Goal: Information Seeking & Learning: Learn about a topic

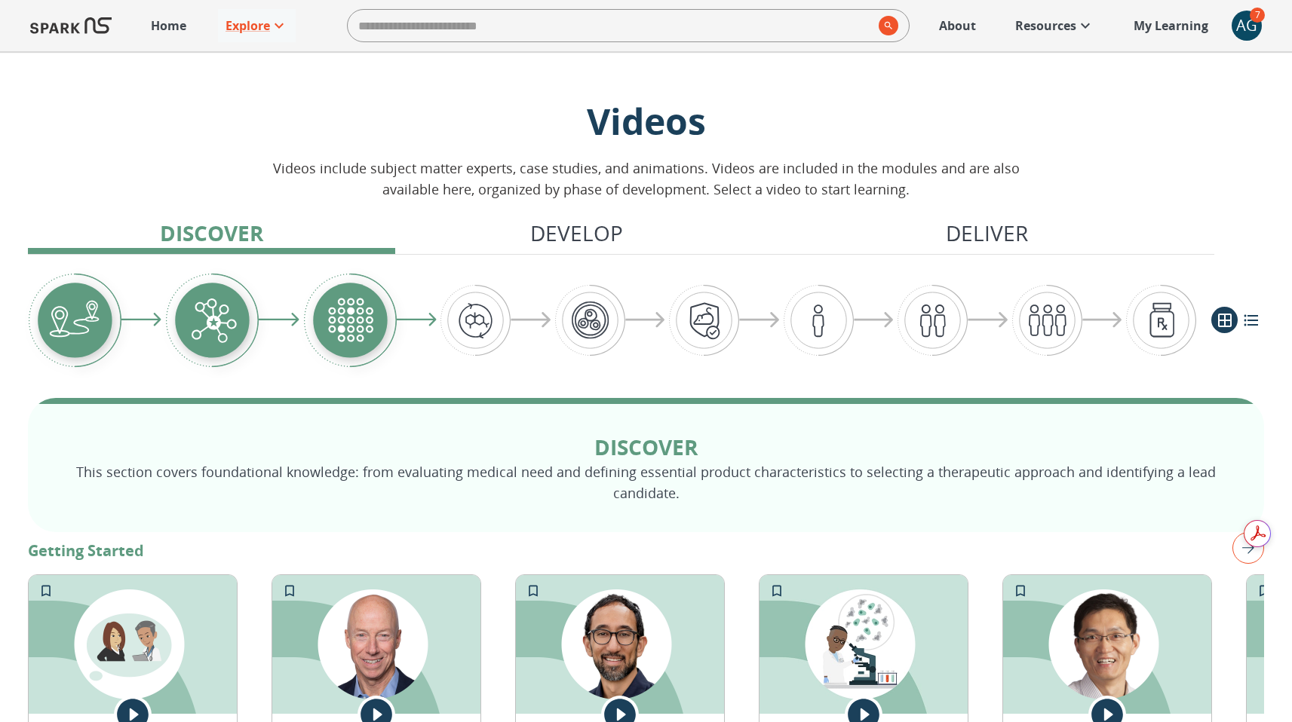
click at [615, 707] on icon at bounding box center [620, 715] width 32 height 32
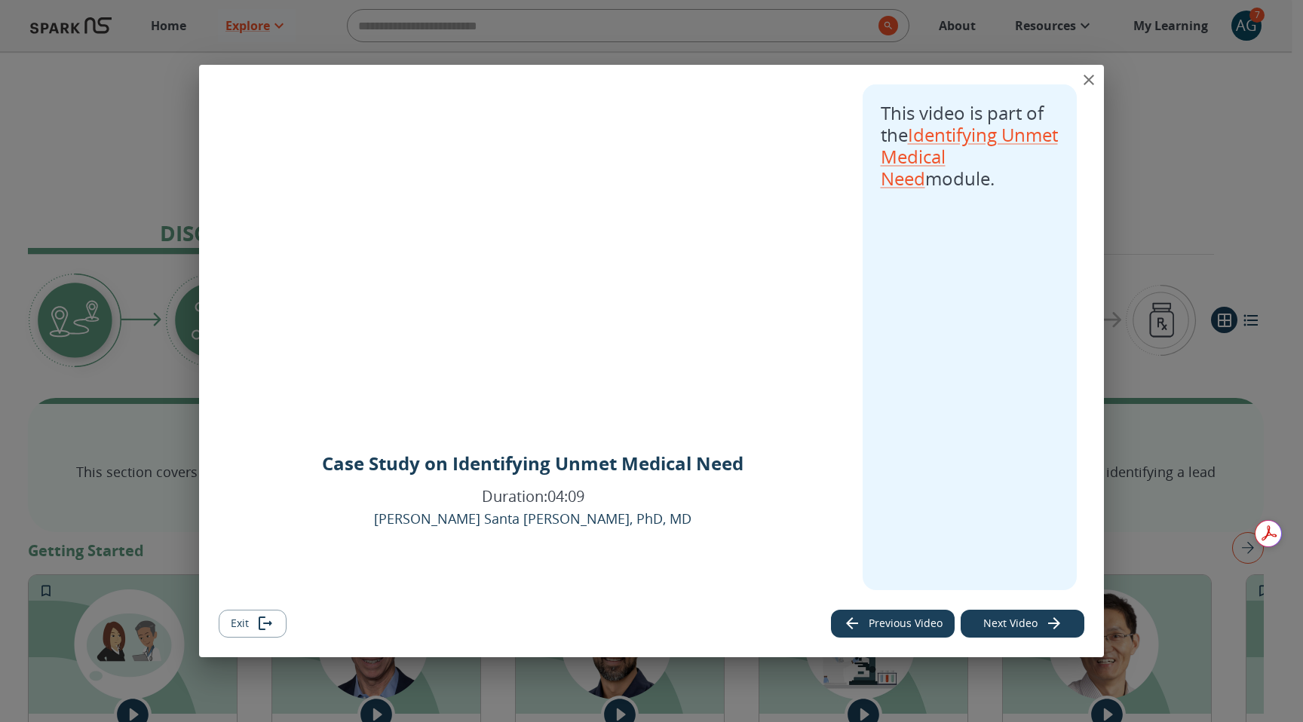
click at [1044, 618] on button "Next Video" at bounding box center [1023, 624] width 124 height 28
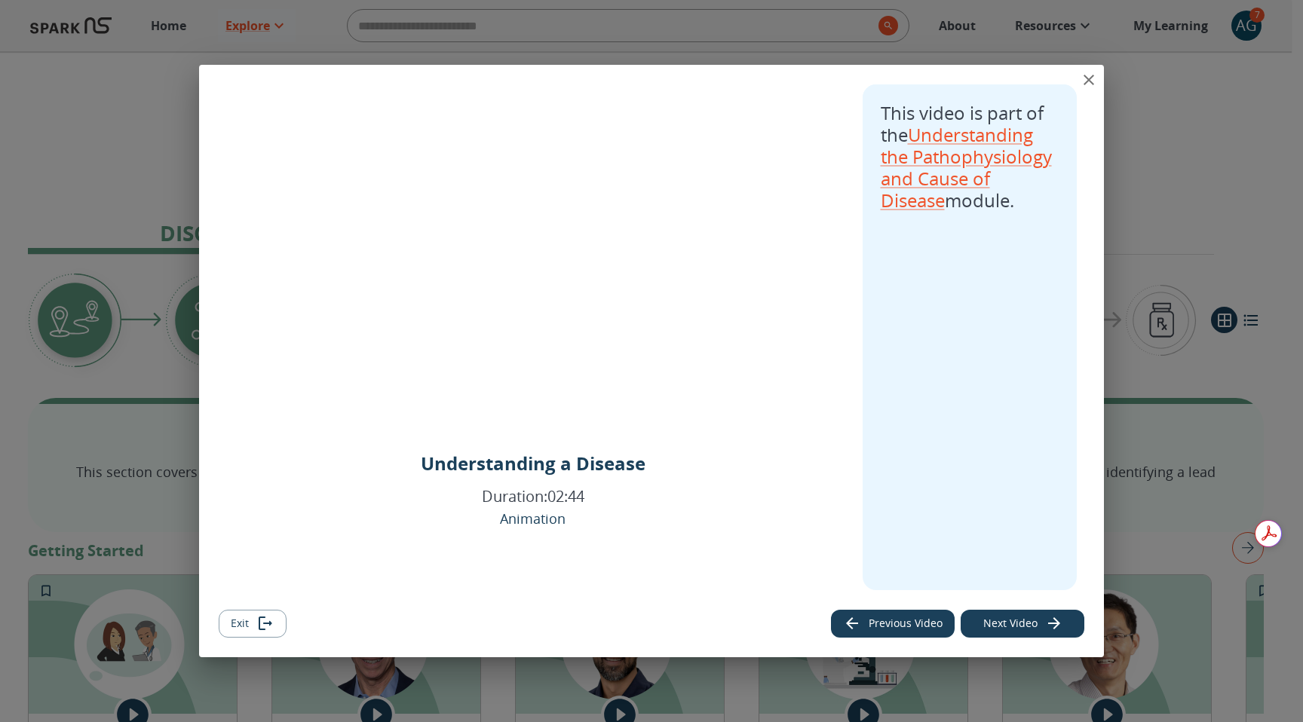
click at [1044, 623] on button "Next Video" at bounding box center [1023, 624] width 124 height 28
click at [1087, 78] on icon "close" at bounding box center [1089, 80] width 11 height 11
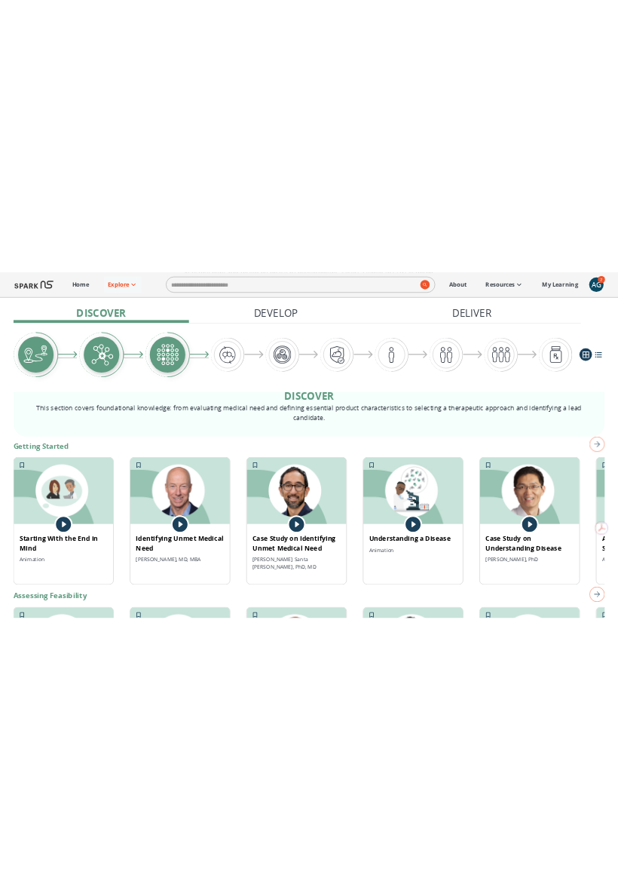
scroll to position [192, 0]
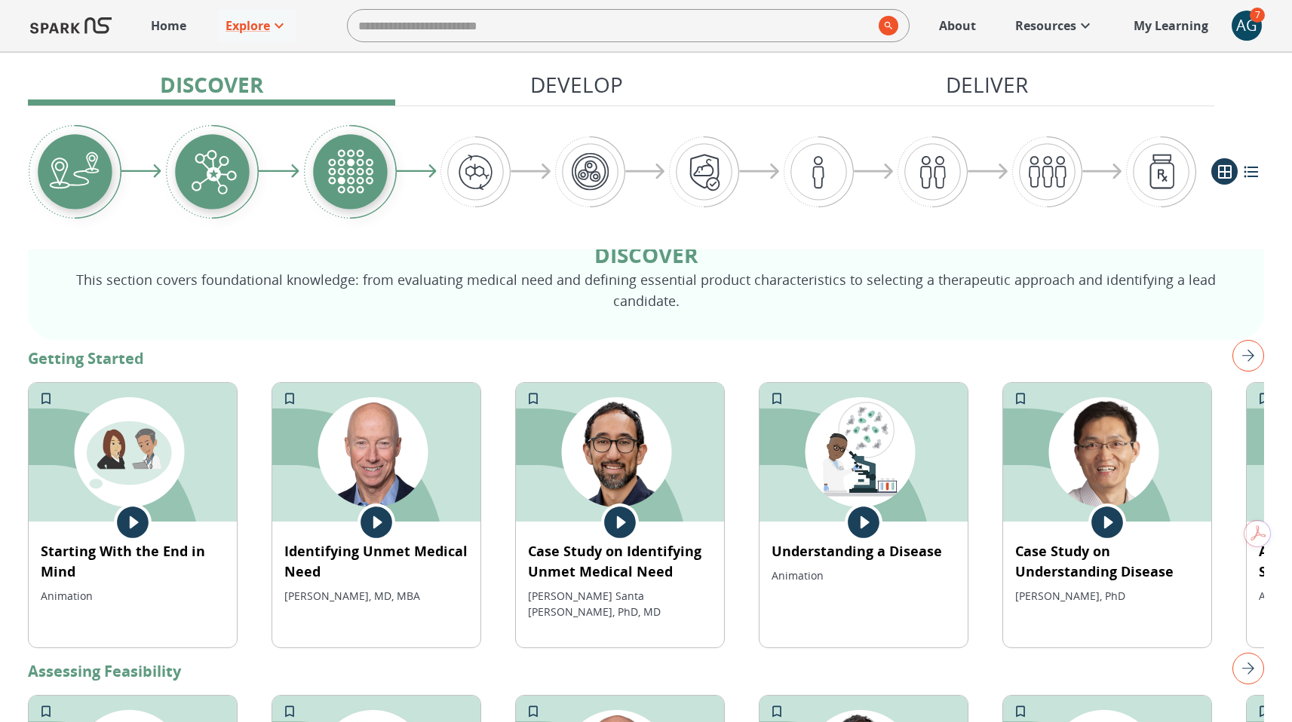
click at [612, 530] on icon at bounding box center [620, 523] width 32 height 32
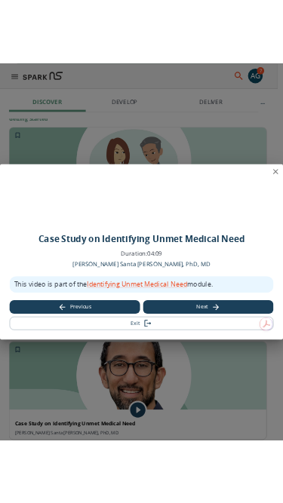
scroll to position [335, 0]
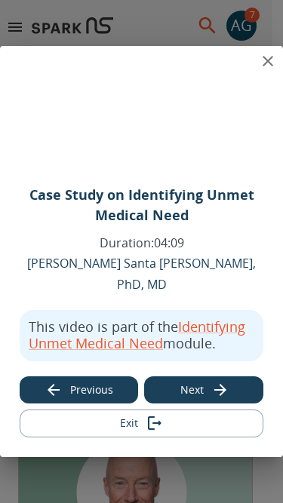
click at [264, 70] on icon "close" at bounding box center [268, 61] width 18 height 18
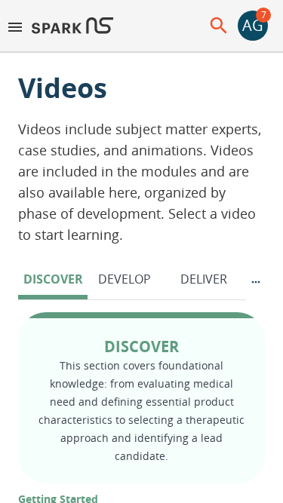
click at [20, 32] on icon "menu" at bounding box center [15, 27] width 18 height 18
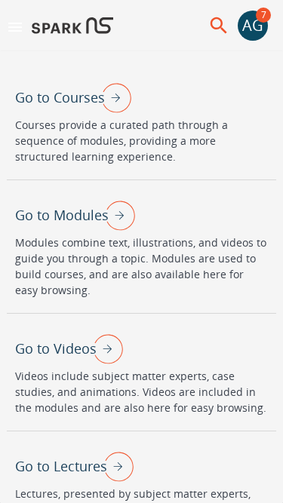
scroll to position [224, 0]
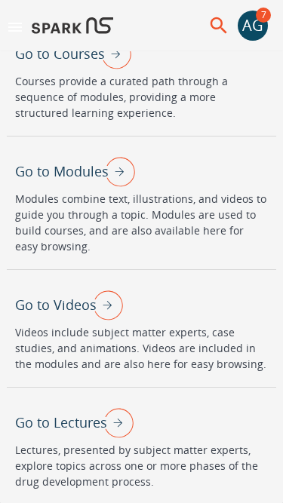
click at [83, 435] on div "Go to Lectures" at bounding box center [74, 422] width 118 height 39
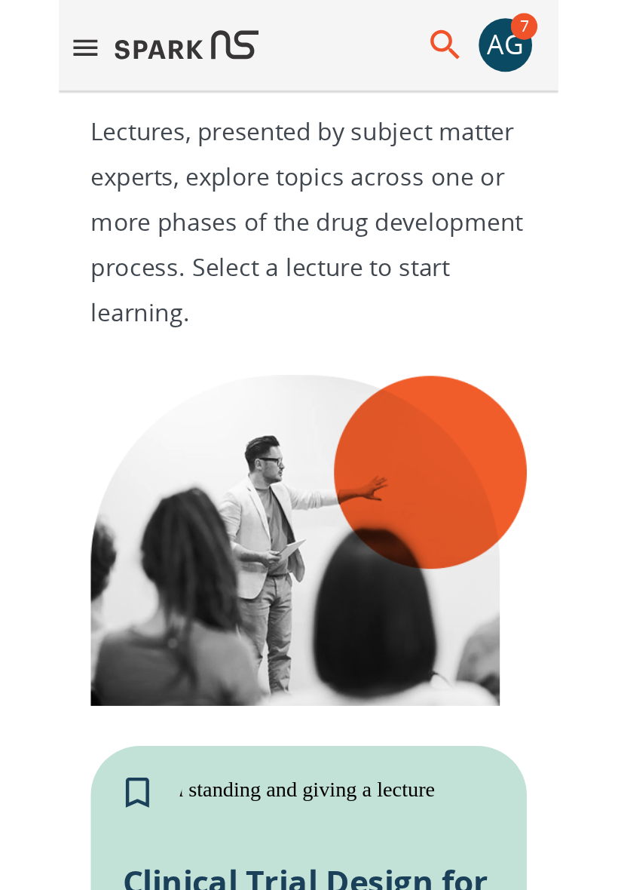
scroll to position [587, 0]
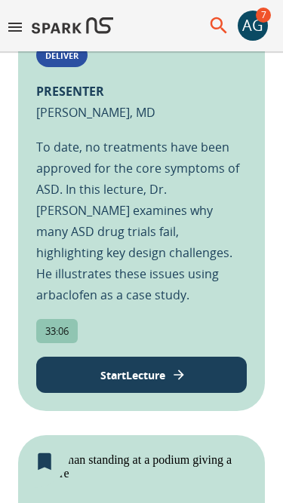
click at [127, 383] on p "Start Lecture" at bounding box center [132, 375] width 65 height 16
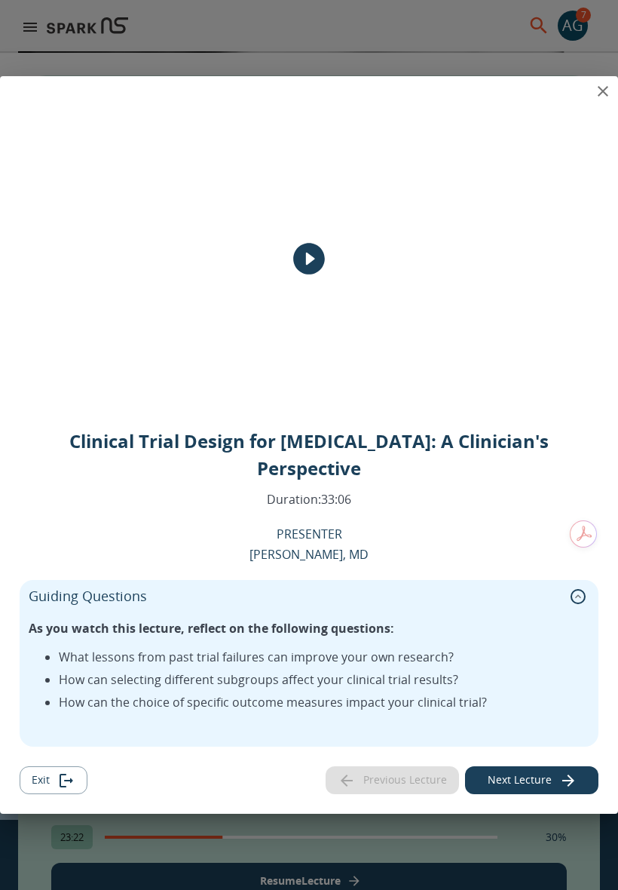
click at [603, 97] on icon "close" at bounding box center [603, 91] width 11 height 11
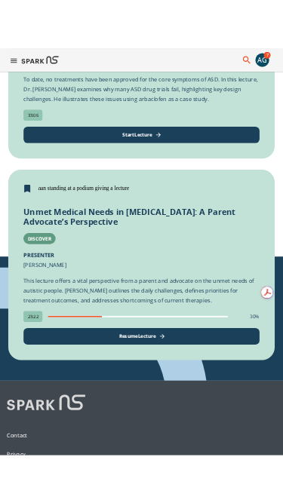
scroll to position [690, 0]
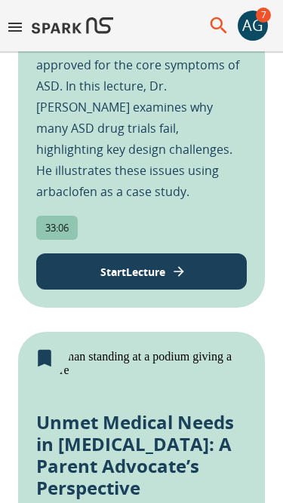
click at [14, 35] on icon "menu" at bounding box center [15, 27] width 18 height 18
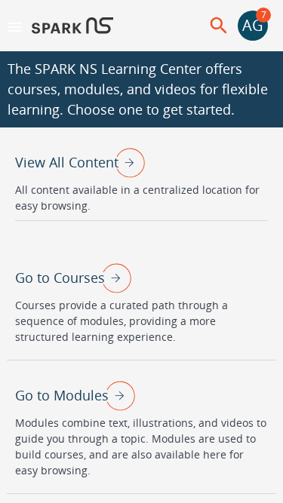
scroll to position [173, 0]
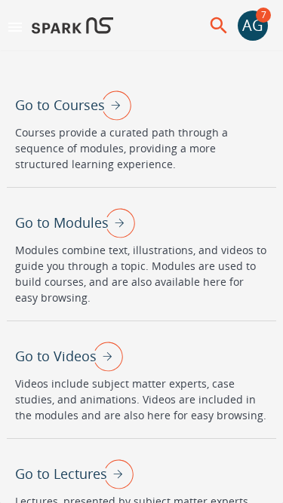
click at [74, 340] on div "Go to Videos" at bounding box center [69, 355] width 108 height 39
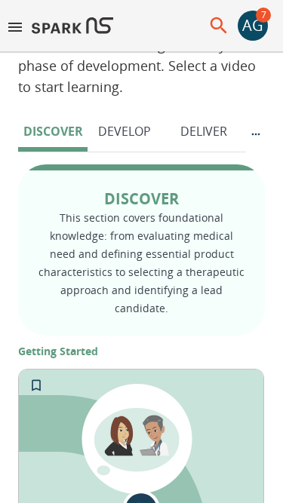
scroll to position [512, 0]
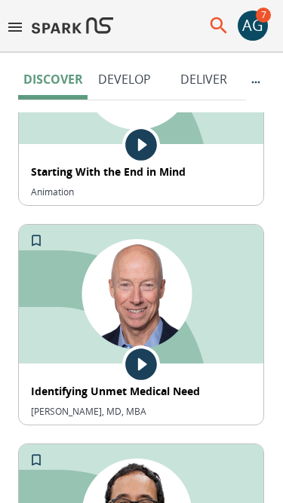
click at [115, 313] on img at bounding box center [141, 294] width 244 height 139
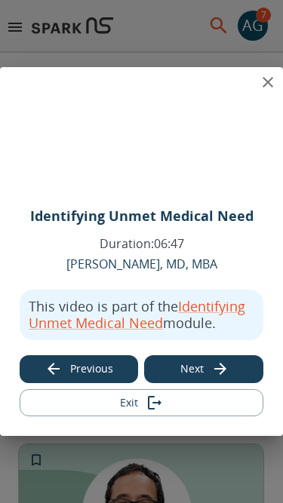
click at [270, 88] on icon "close" at bounding box center [268, 82] width 18 height 18
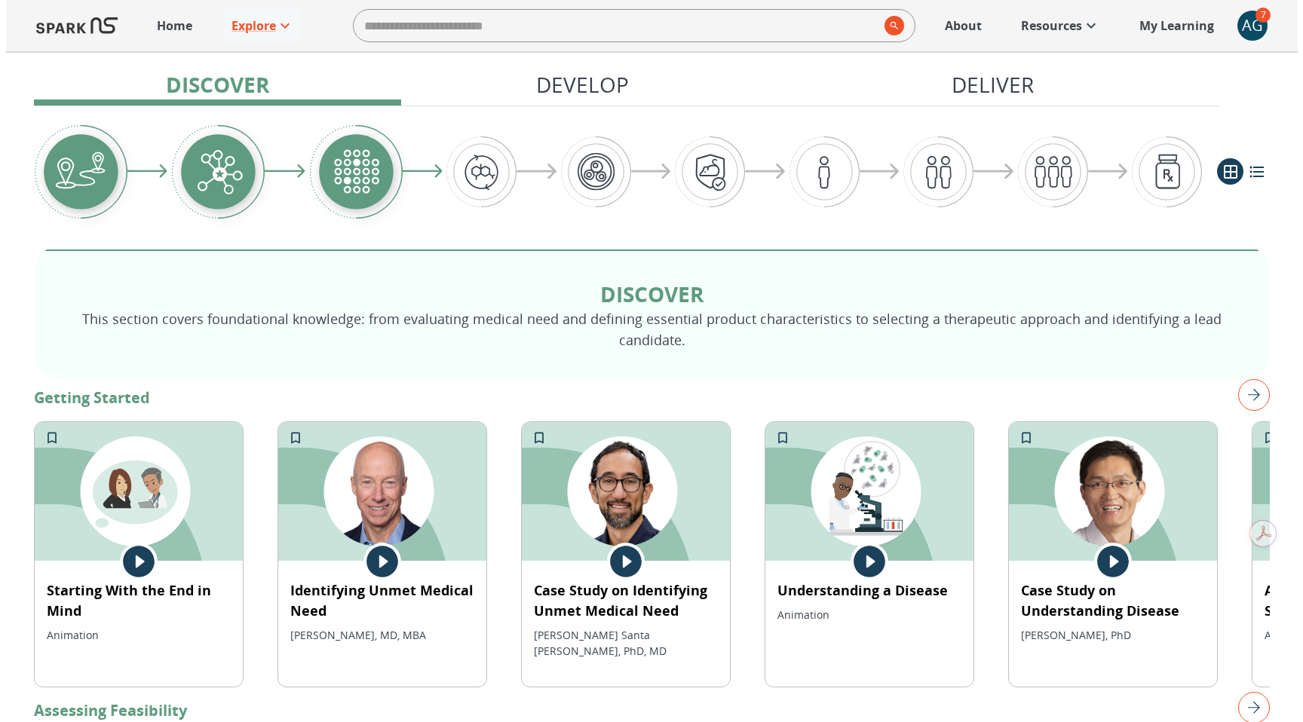
scroll to position [173, 0]
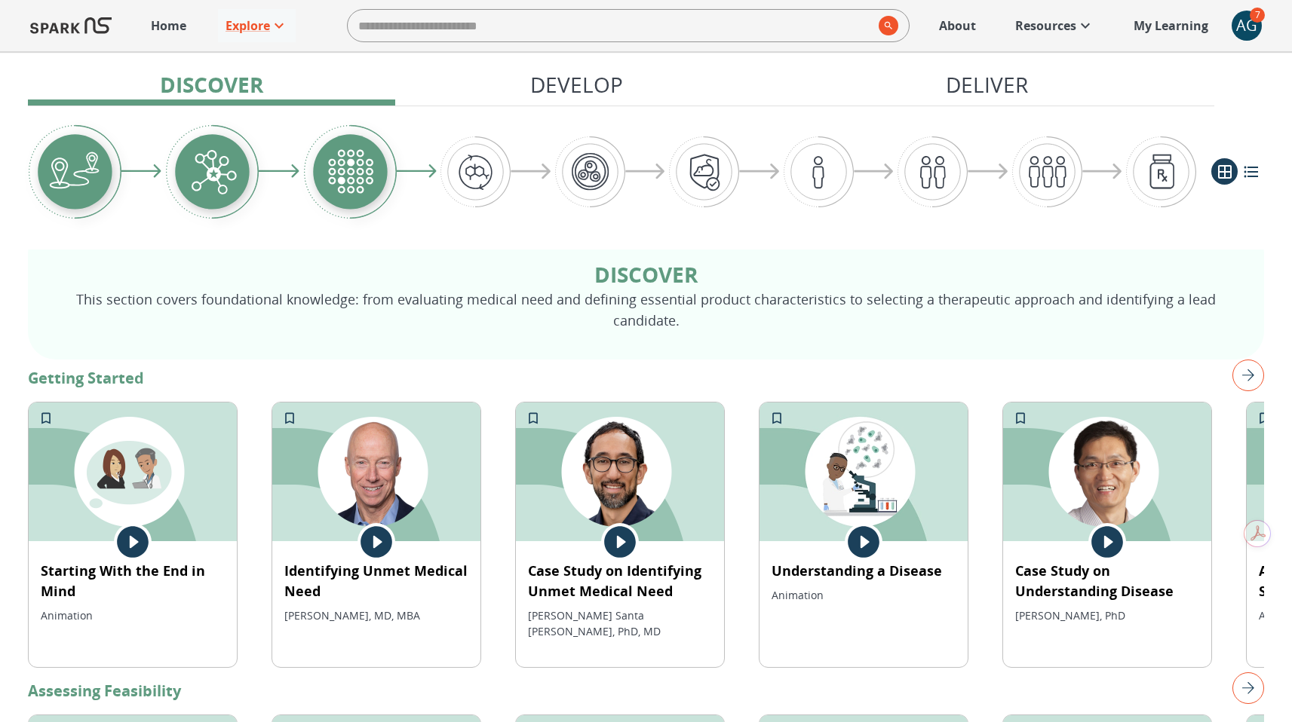
click at [621, 536] on icon at bounding box center [620, 542] width 32 height 32
